Goal: Entertainment & Leisure: Consume media (video, audio)

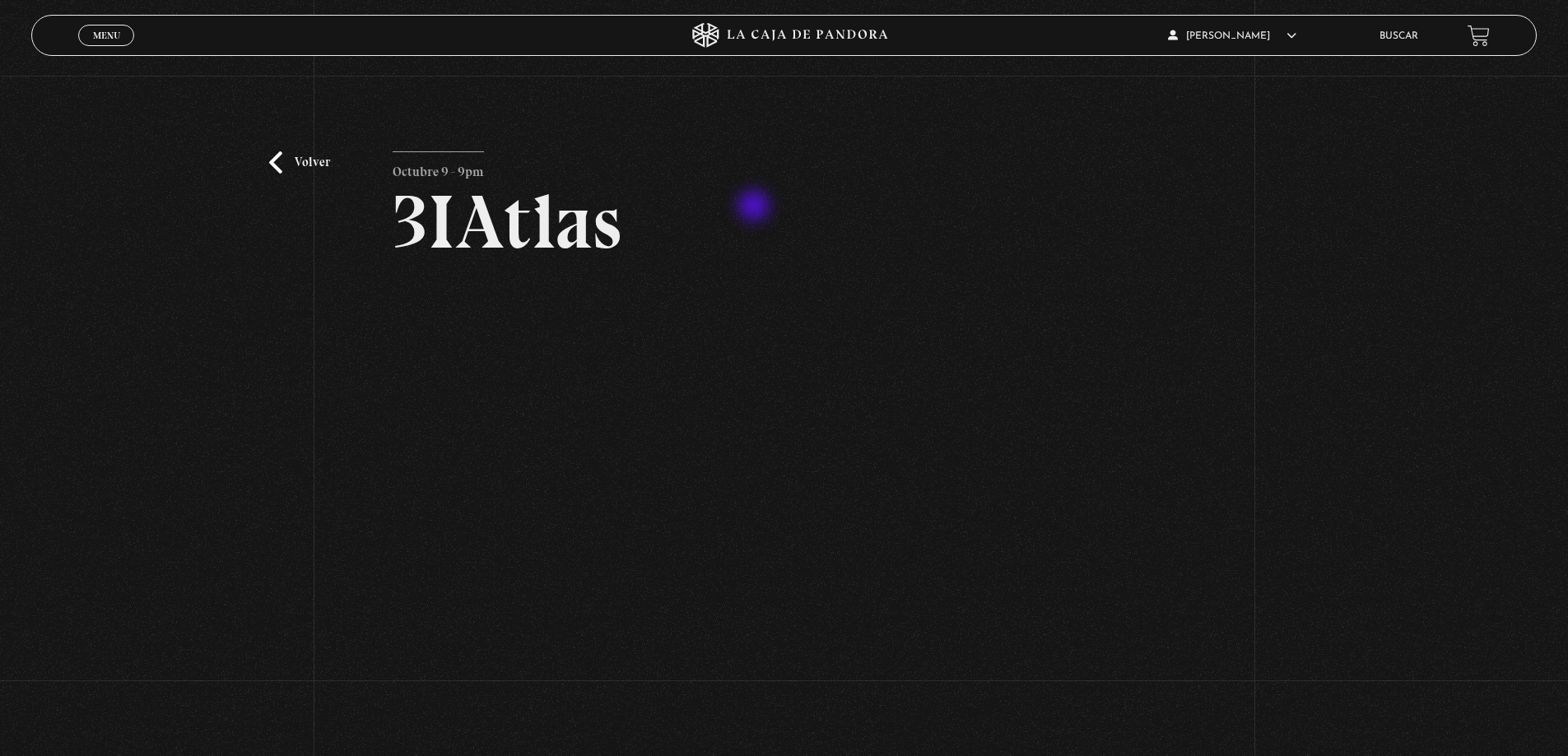
scroll to position [82, 0]
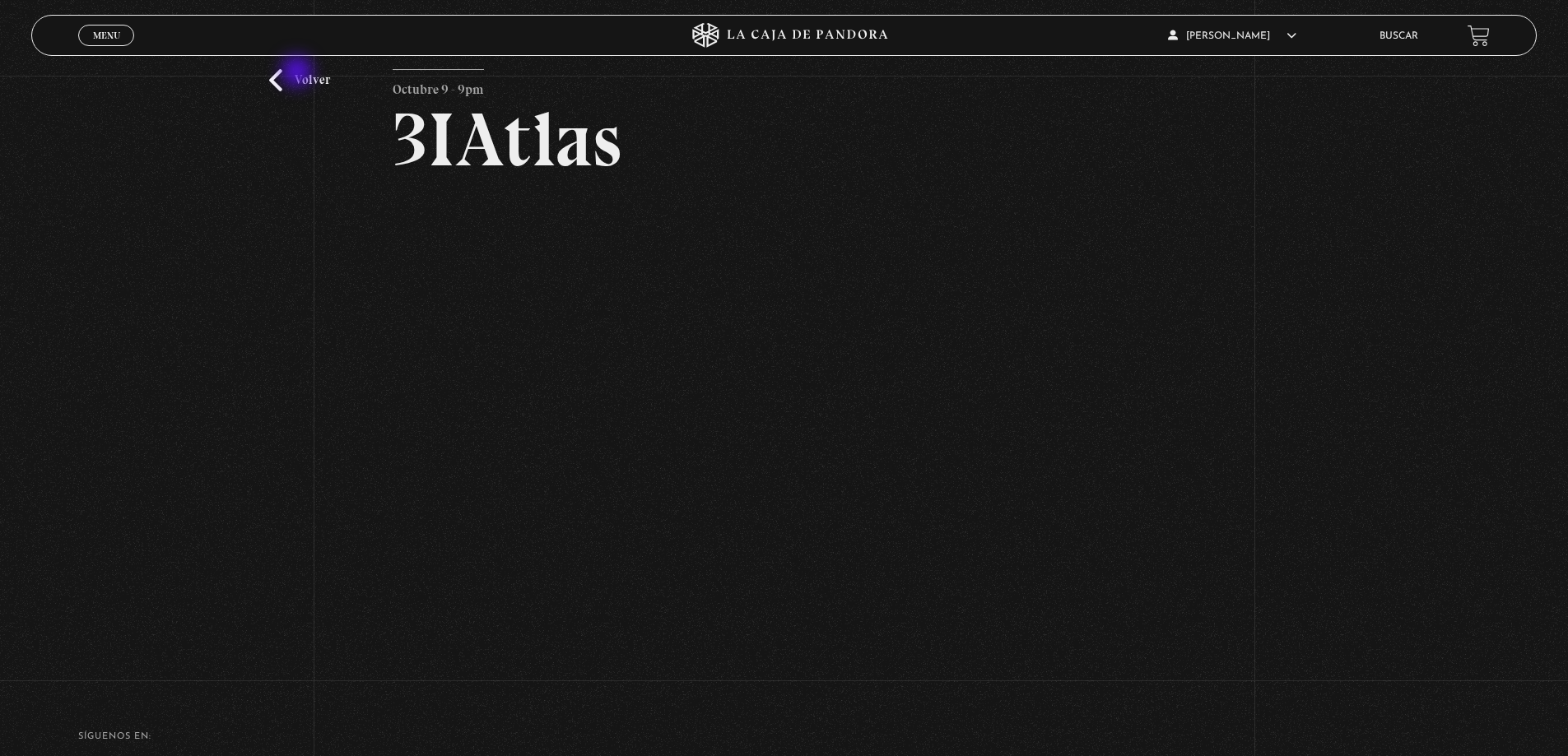
click at [299, 73] on link "Volver" at bounding box center [300, 80] width 61 height 22
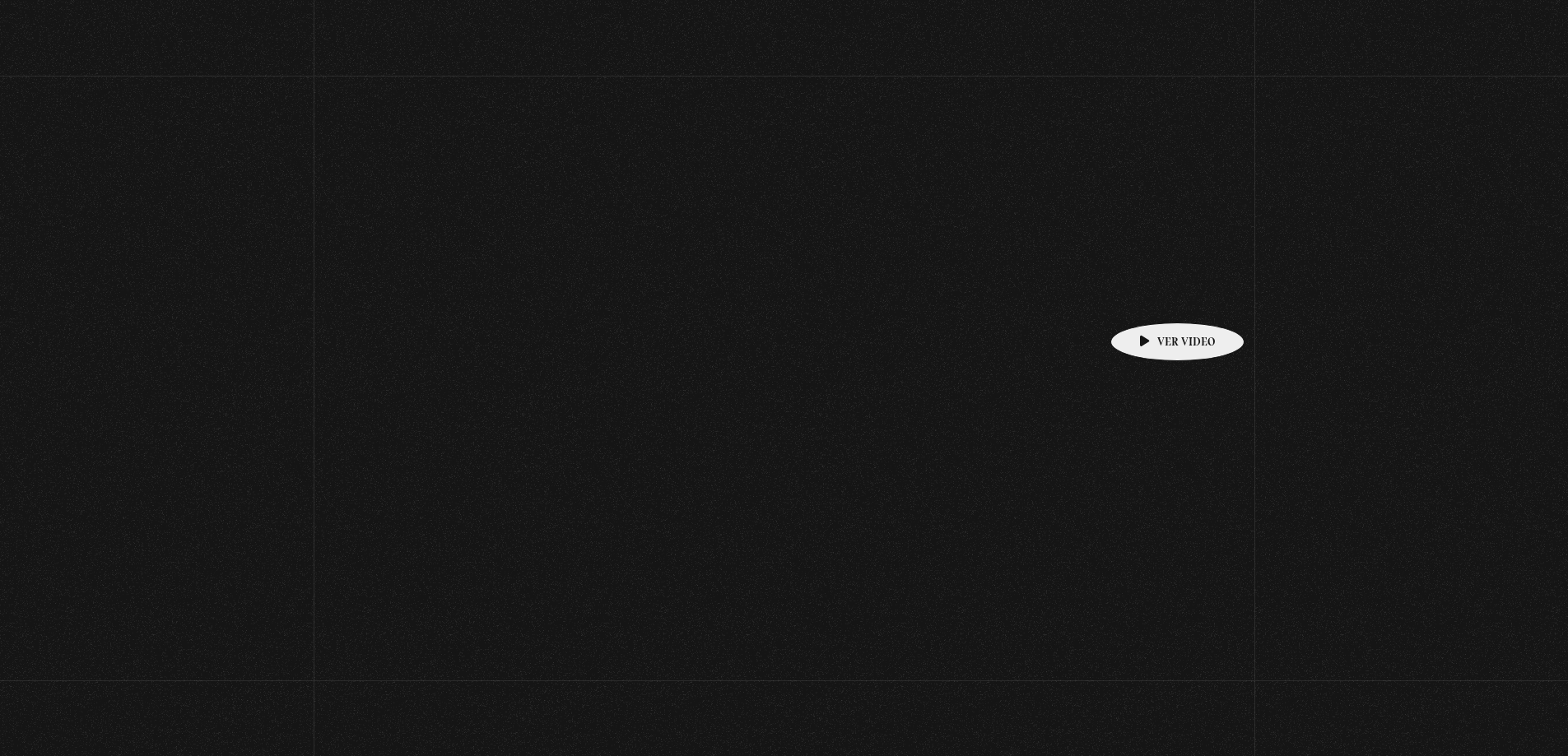
scroll to position [329, 0]
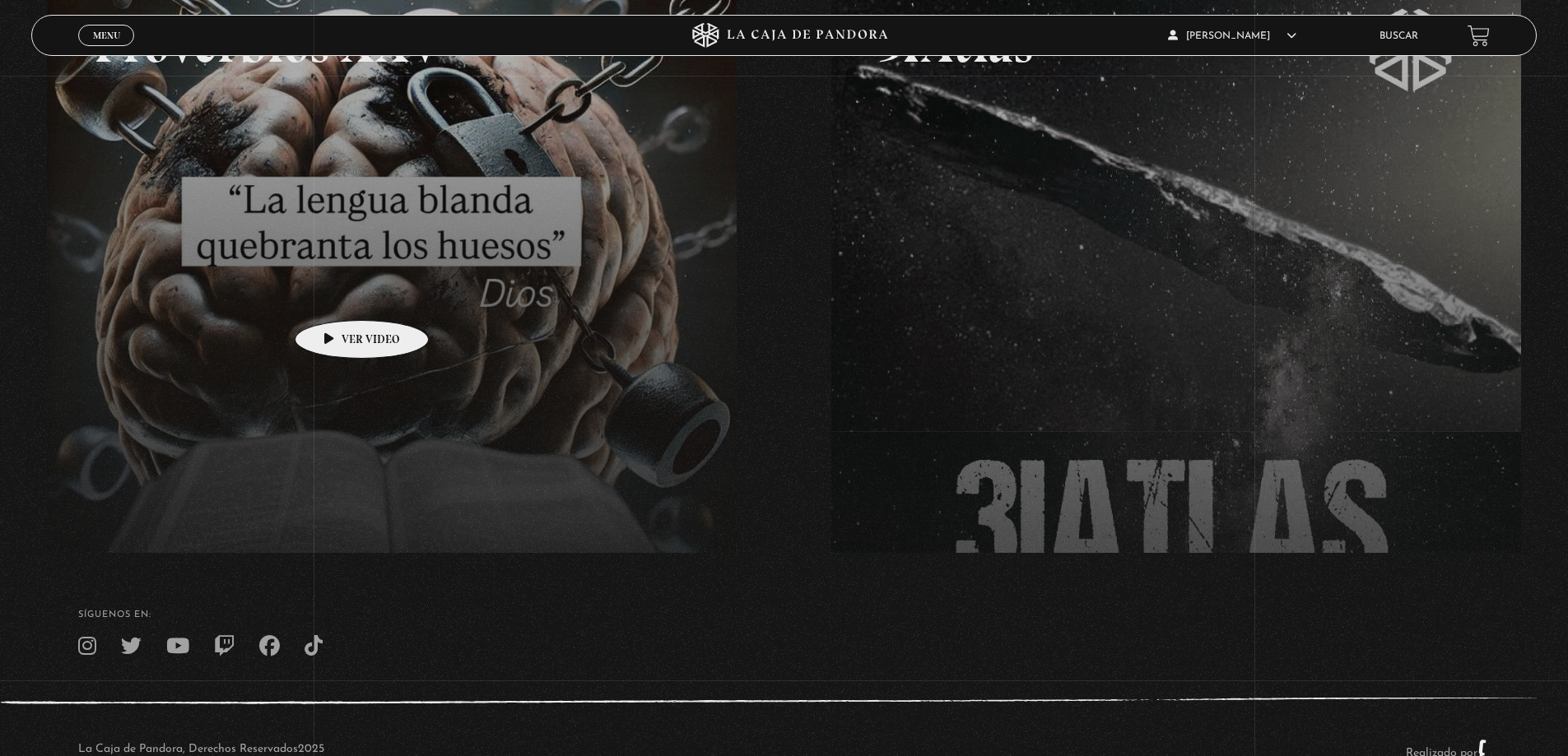
click at [336, 296] on link at bounding box center [830, 326] width 1568 height 756
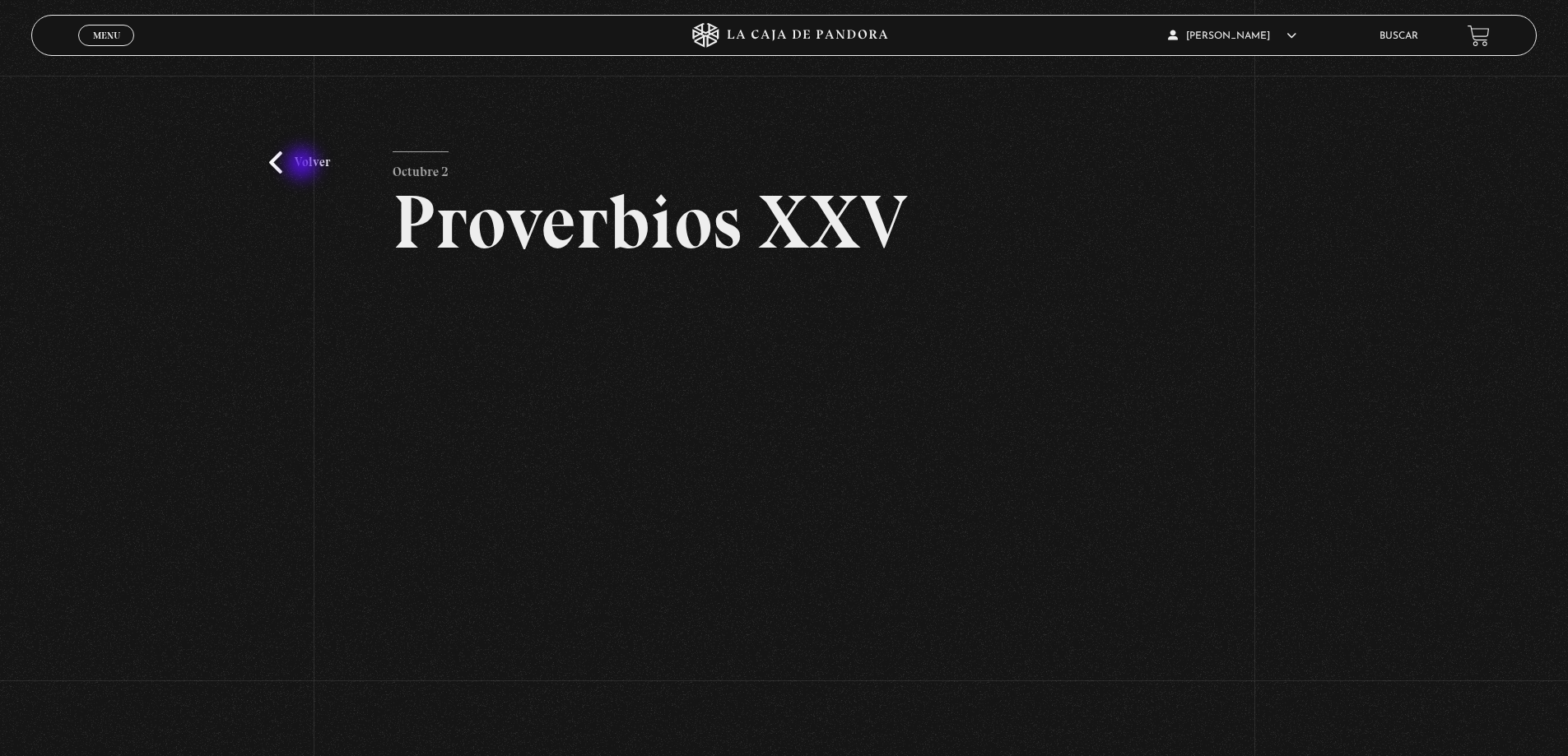
click at [303, 164] on link "Volver" at bounding box center [300, 162] width 61 height 22
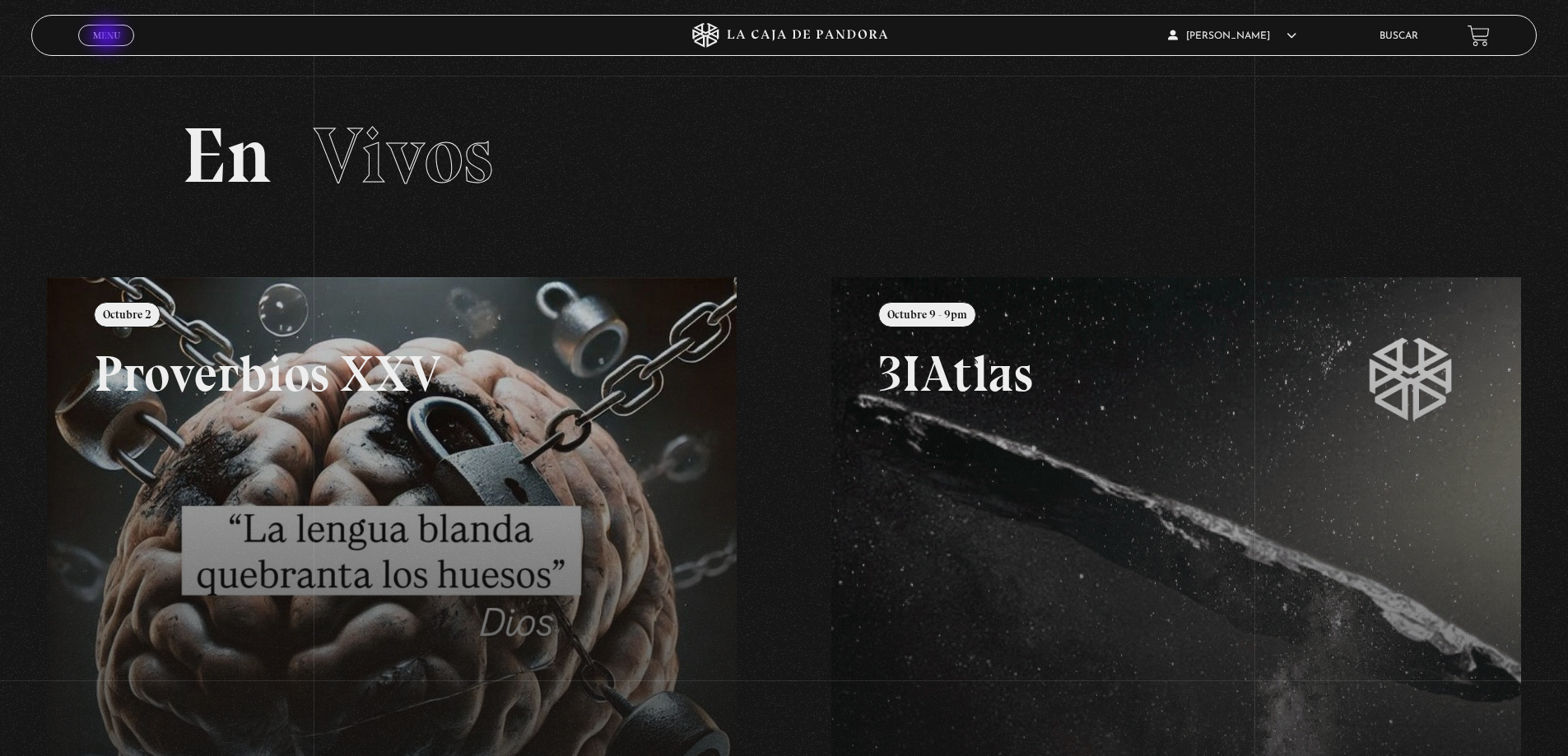
click at [109, 37] on span "Menu" at bounding box center [106, 36] width 27 height 10
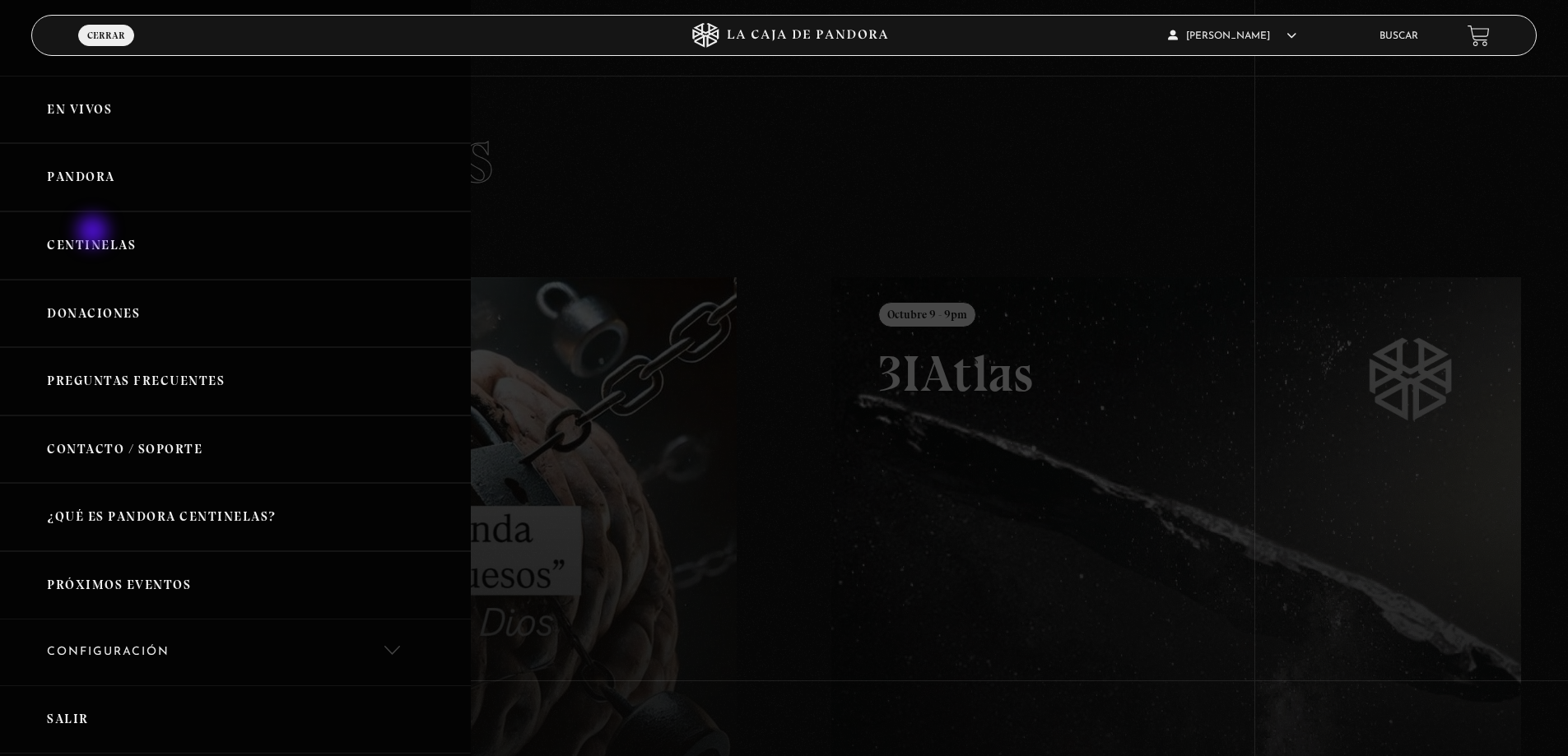
click at [94, 233] on link "Centinelas" at bounding box center [235, 245] width 471 height 68
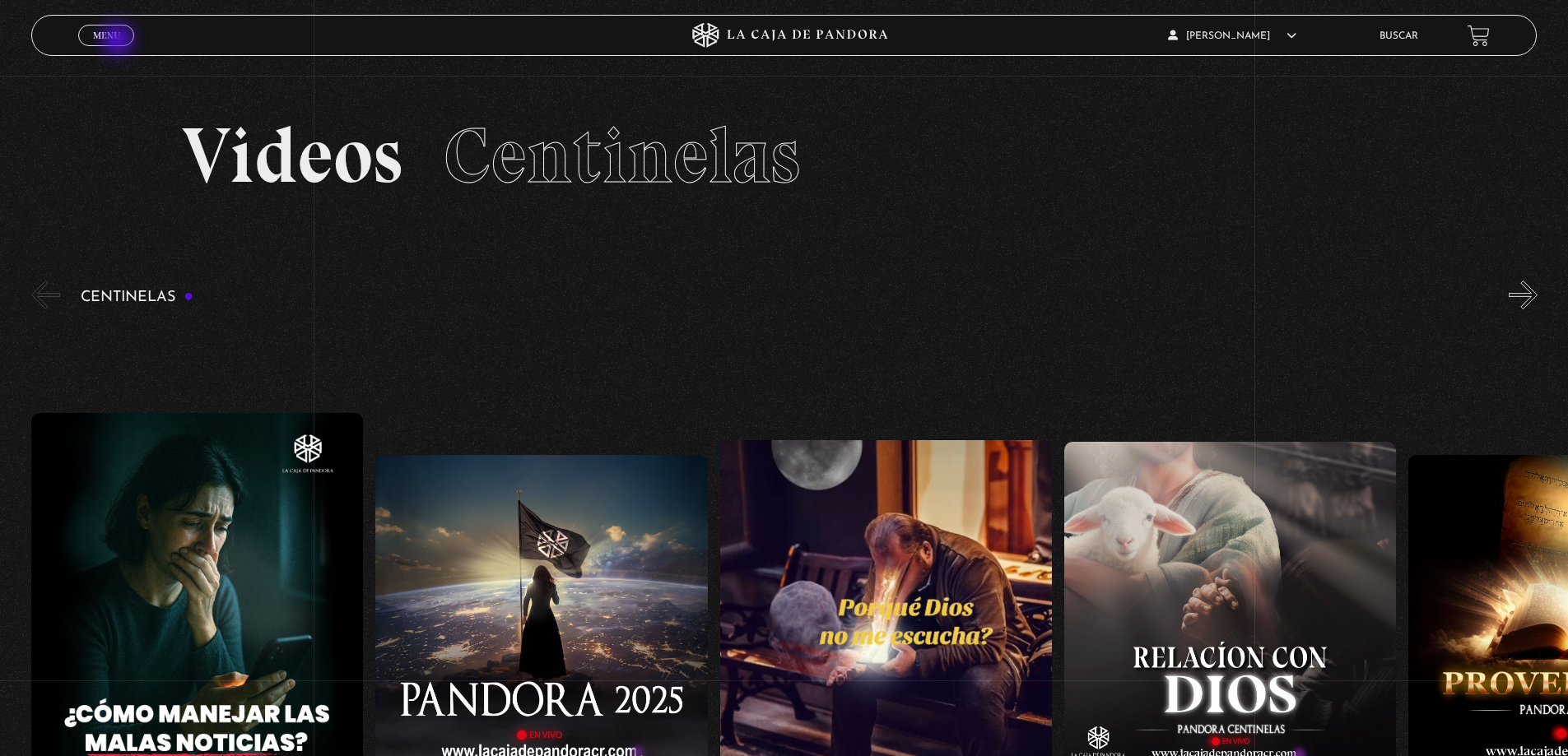
click at [119, 40] on span "Menu" at bounding box center [106, 36] width 27 height 10
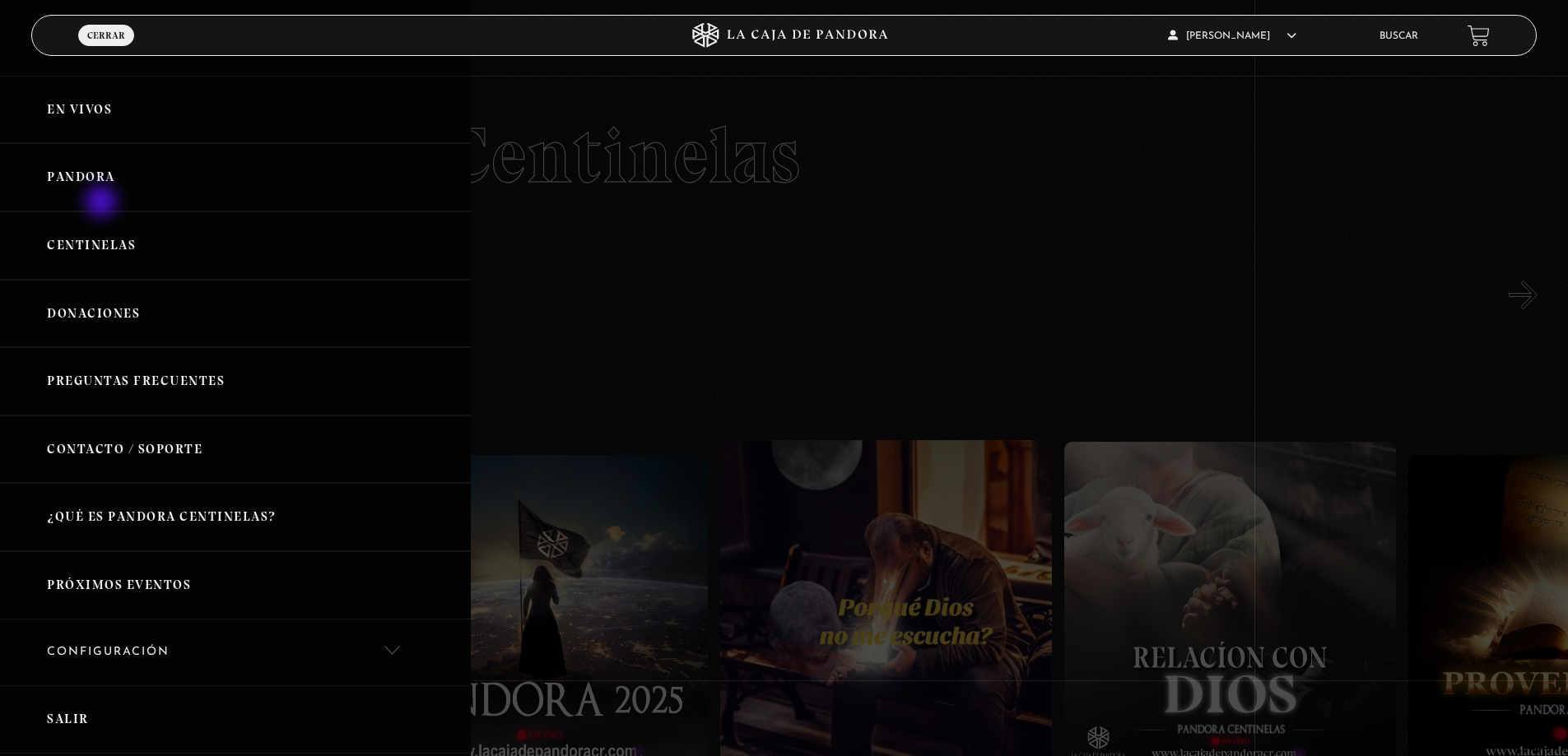
click at [103, 203] on link "Pandora" at bounding box center [235, 178] width 471 height 68
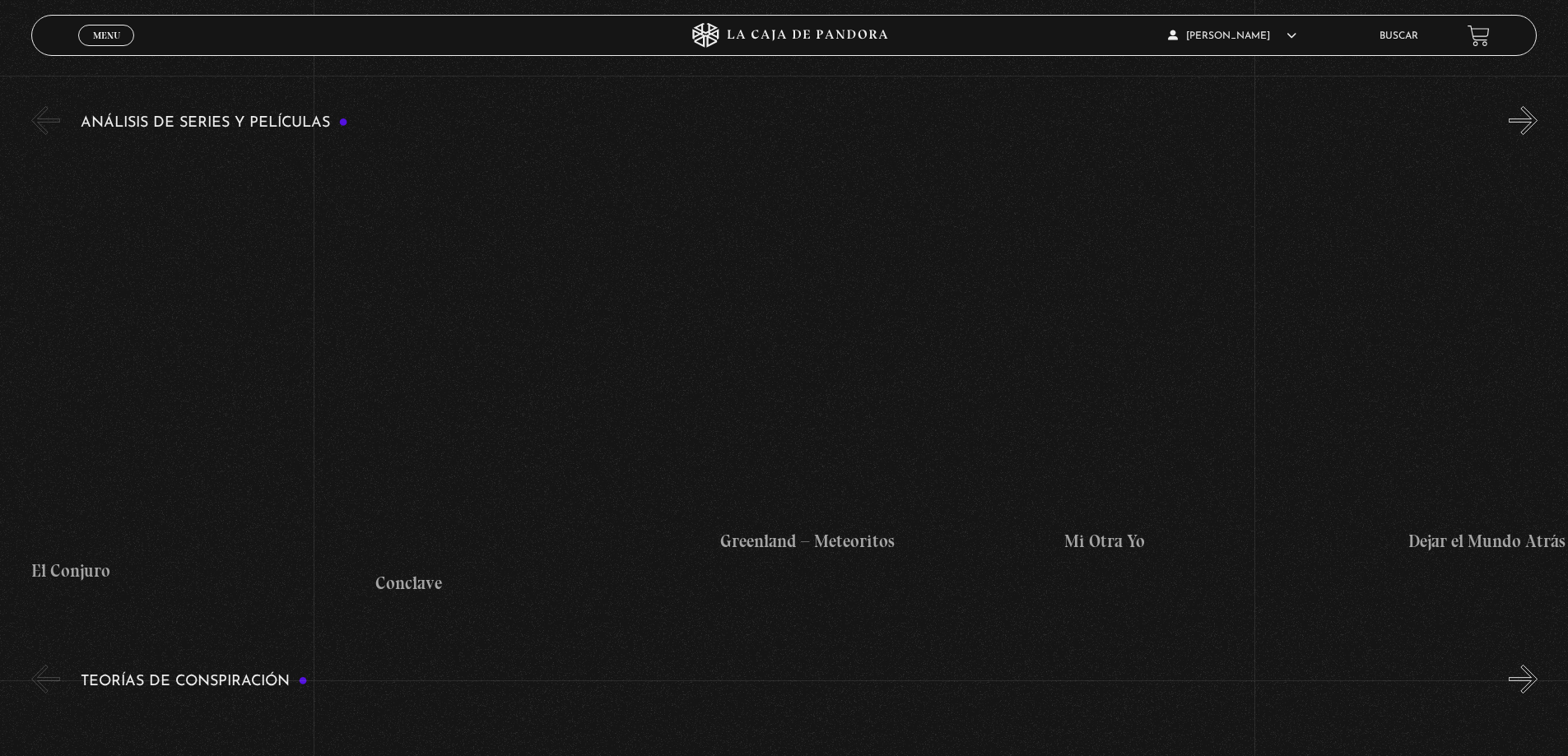
scroll to position [4031, 0]
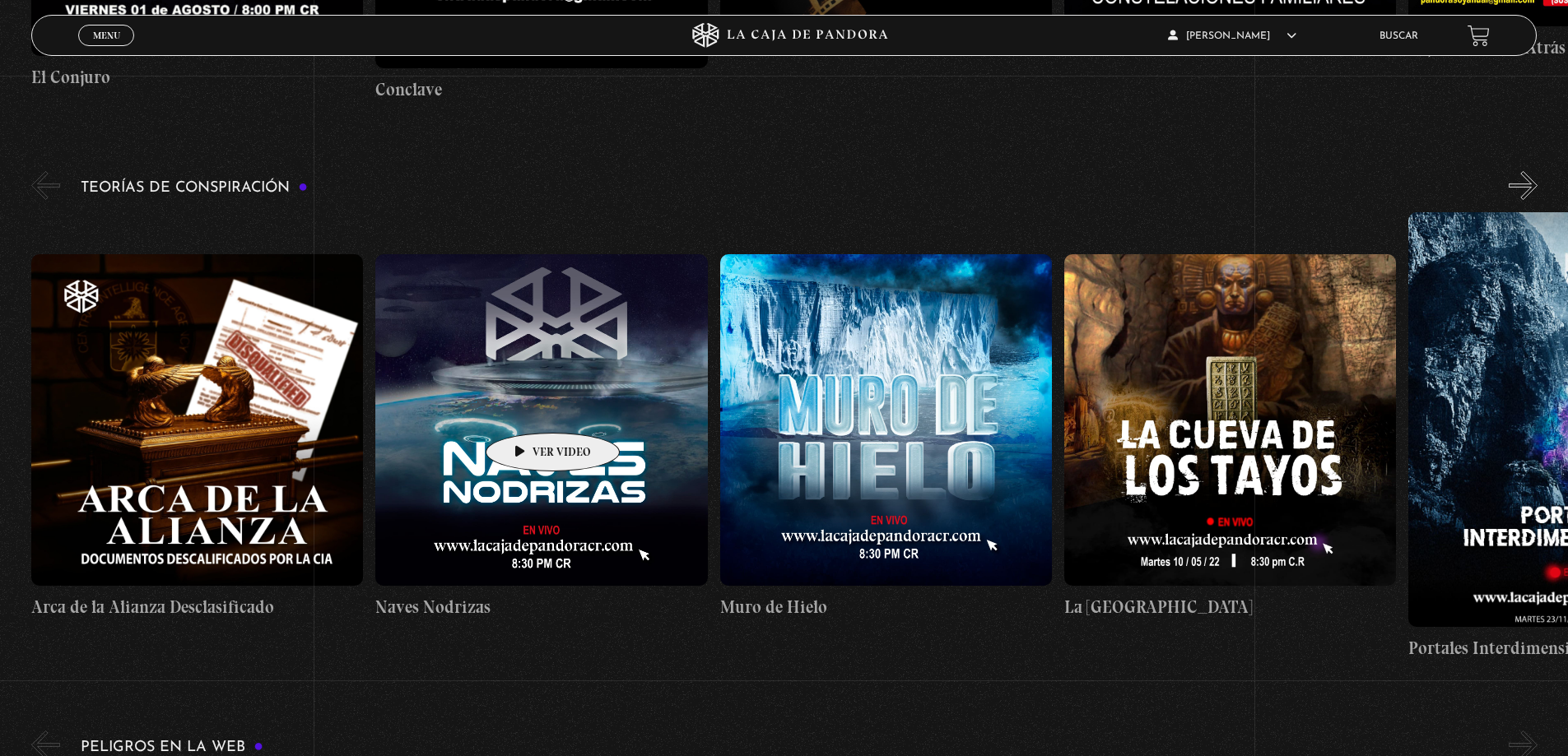
click at [527, 408] on figure at bounding box center [541, 420] width 331 height 331
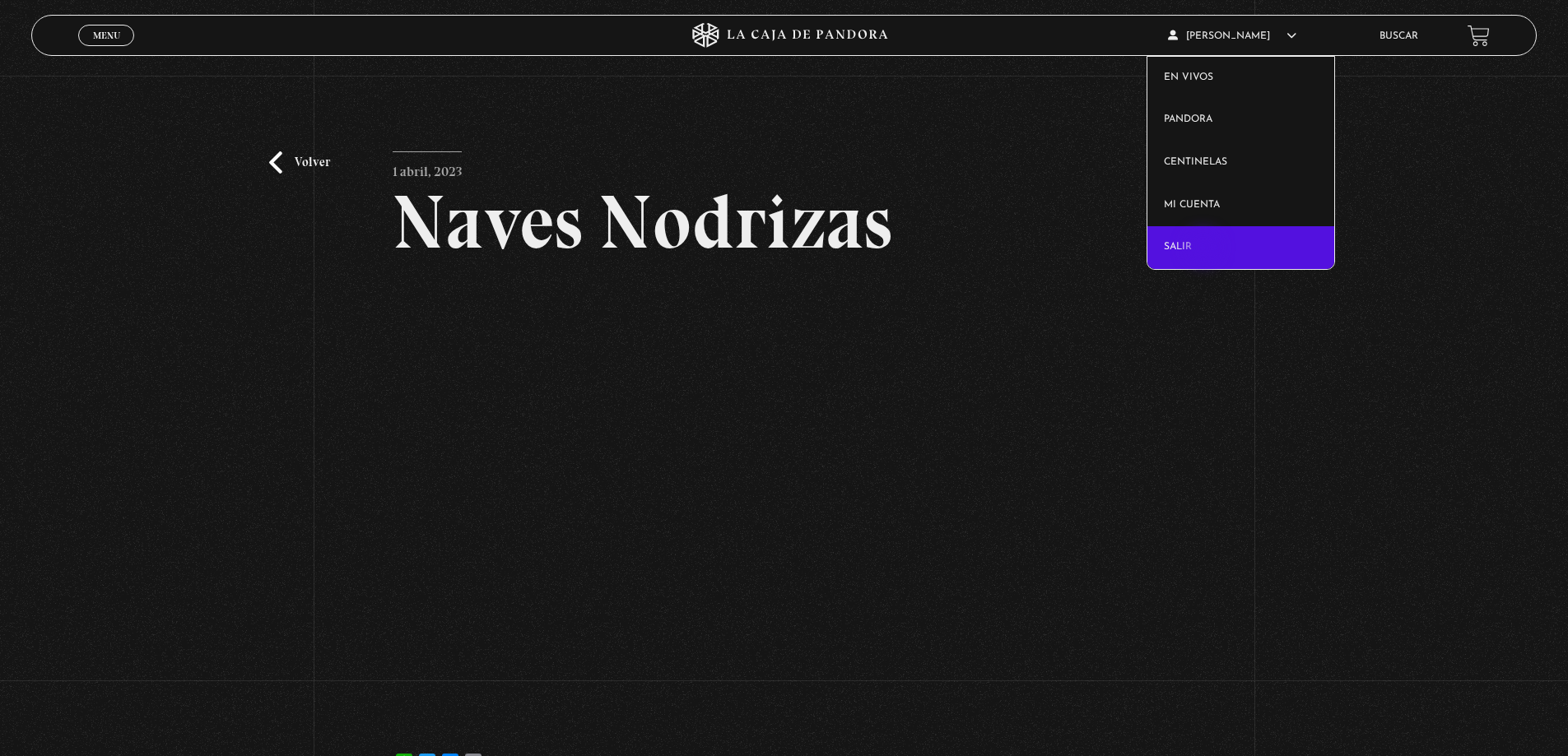
click at [1205, 249] on link "Salir" at bounding box center [1241, 247] width 187 height 42
